Goal: Information Seeking & Learning: Learn about a topic

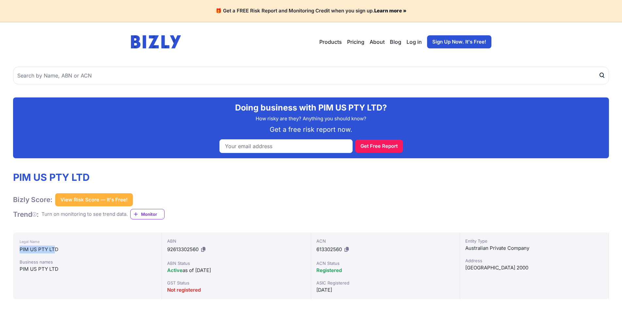
drag, startPoint x: 21, startPoint y: 253, endPoint x: 54, endPoint y: 251, distance: 32.7
click at [54, 251] on div "PIM US PTY LTD" at bounding box center [88, 249] width 136 height 8
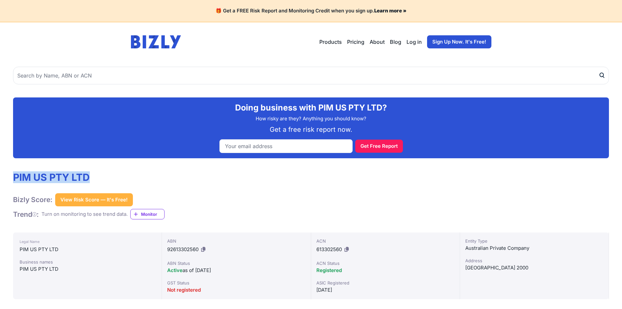
drag, startPoint x: 12, startPoint y: 181, endPoint x: 100, endPoint y: 185, distance: 88.0
copy h1 "PIM US PTY LTD"
